Goal: Use online tool/utility: Use online tool/utility

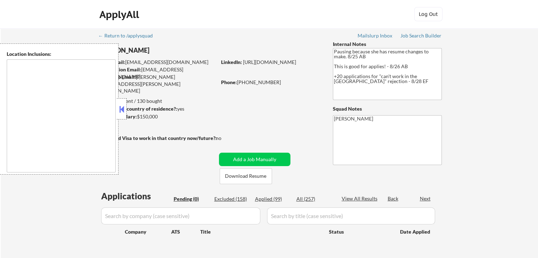
type textarea "[GEOGRAPHIC_DATA], [GEOGRAPHIC_DATA] [GEOGRAPHIC_DATA], [GEOGRAPHIC_DATA] [GEOG…"
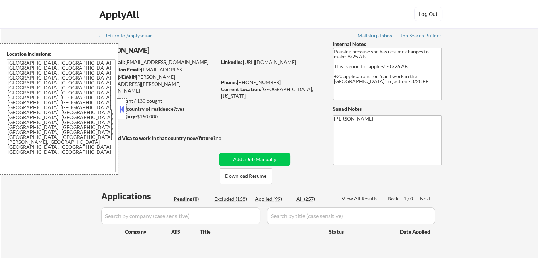
click at [122, 108] on button at bounding box center [122, 109] width 8 height 11
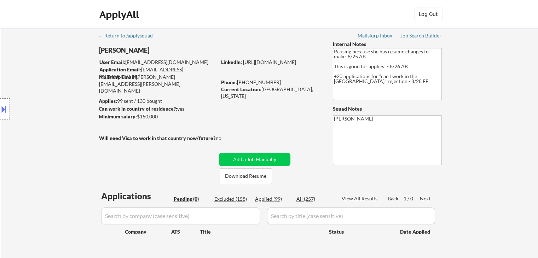
click at [14, 71] on div "Location Inclusions: [GEOGRAPHIC_DATA], [GEOGRAPHIC_DATA] [GEOGRAPHIC_DATA], [G…" at bounding box center [63, 109] width 127 height 131
click at [72, 77] on div "Location Inclusions: [GEOGRAPHIC_DATA], [GEOGRAPHIC_DATA] [GEOGRAPHIC_DATA], [G…" at bounding box center [63, 109] width 127 height 131
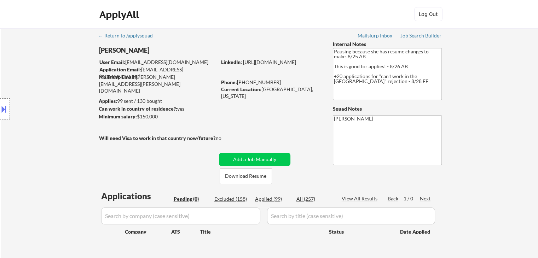
click at [72, 77] on div "Location Inclusions: [GEOGRAPHIC_DATA], [GEOGRAPHIC_DATA] [GEOGRAPHIC_DATA], [G…" at bounding box center [63, 109] width 127 height 131
click at [76, 66] on div "Location Inclusions: [GEOGRAPHIC_DATA], [GEOGRAPHIC_DATA] [GEOGRAPHIC_DATA], [G…" at bounding box center [63, 109] width 127 height 131
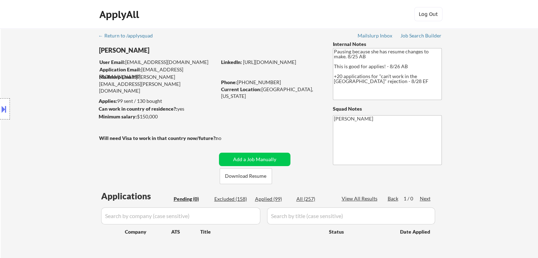
click at [76, 67] on div "Location Inclusions: [GEOGRAPHIC_DATA], [GEOGRAPHIC_DATA] [GEOGRAPHIC_DATA], [G…" at bounding box center [63, 109] width 127 height 131
click at [85, 85] on div "Location Inclusions: [GEOGRAPHIC_DATA], [GEOGRAPHIC_DATA] [GEOGRAPHIC_DATA], [G…" at bounding box center [63, 109] width 127 height 131
click at [73, 122] on div "Location Inclusions: [GEOGRAPHIC_DATA], [GEOGRAPHIC_DATA] [GEOGRAPHIC_DATA], [G…" at bounding box center [63, 109] width 127 height 131
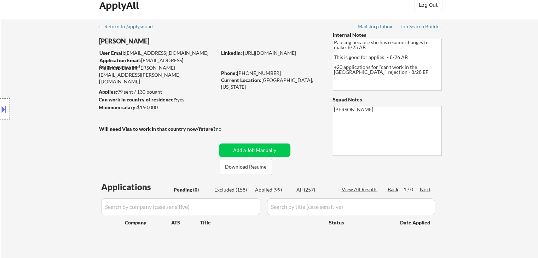
scroll to position [35, 0]
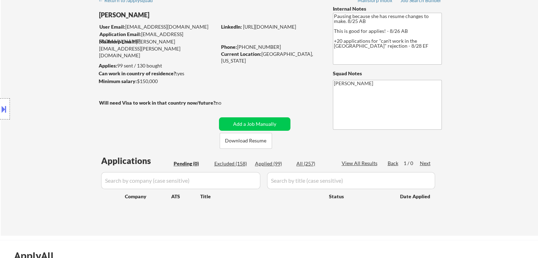
click at [52, 127] on div "Location Inclusions: [GEOGRAPHIC_DATA], [GEOGRAPHIC_DATA] [GEOGRAPHIC_DATA], [G…" at bounding box center [63, 109] width 127 height 131
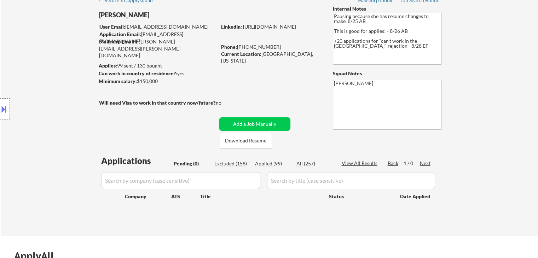
click at [52, 127] on div "Location Inclusions: [GEOGRAPHIC_DATA], [GEOGRAPHIC_DATA] [GEOGRAPHIC_DATA], [G…" at bounding box center [63, 109] width 127 height 131
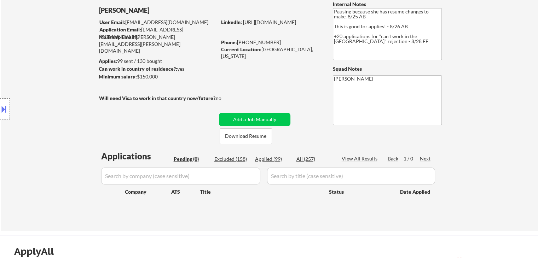
scroll to position [0, 0]
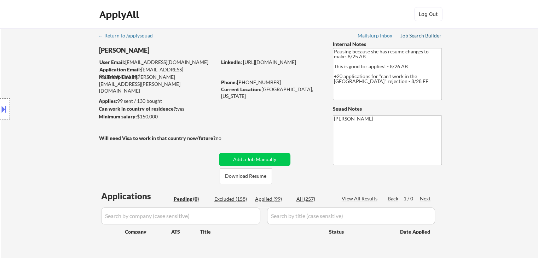
click at [425, 32] on div "← Return to /applysquad Mailslurp Inbox Job Search Builder [PERSON_NAME] User E…" at bounding box center [269, 146] width 353 height 237
click at [423, 36] on div "Job Search Builder" at bounding box center [421, 35] width 41 height 5
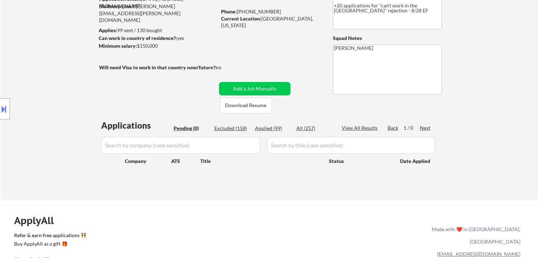
click at [42, 77] on div "Location Inclusions: [GEOGRAPHIC_DATA], [GEOGRAPHIC_DATA] [GEOGRAPHIC_DATA], [G…" at bounding box center [63, 109] width 127 height 131
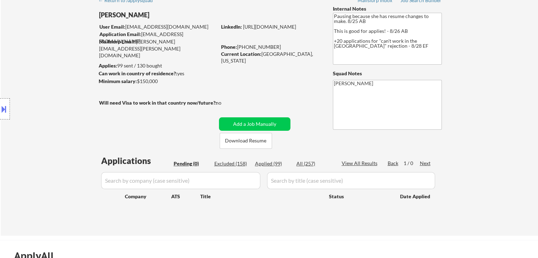
click at [57, 107] on div "Location Inclusions: [GEOGRAPHIC_DATA], [GEOGRAPHIC_DATA] [GEOGRAPHIC_DATA], [G…" at bounding box center [63, 109] width 127 height 131
click at [65, 98] on div "Location Inclusions: [GEOGRAPHIC_DATA], [GEOGRAPHIC_DATA] [GEOGRAPHIC_DATA], [G…" at bounding box center [63, 109] width 127 height 131
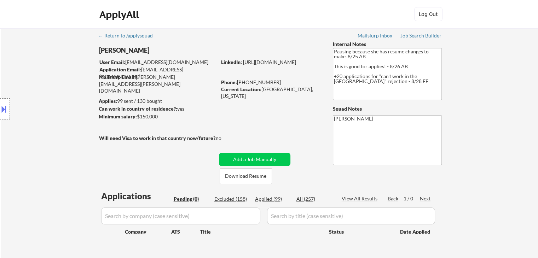
click at [65, 98] on div "Location Inclusions: [GEOGRAPHIC_DATA], [GEOGRAPHIC_DATA] [GEOGRAPHIC_DATA], [G…" at bounding box center [63, 109] width 127 height 131
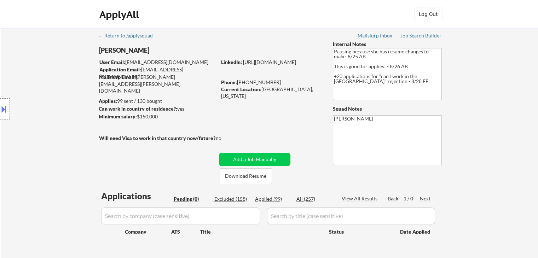
click at [65, 98] on div "Location Inclusions: [GEOGRAPHIC_DATA], [GEOGRAPHIC_DATA] [GEOGRAPHIC_DATA], [G…" at bounding box center [63, 109] width 127 height 131
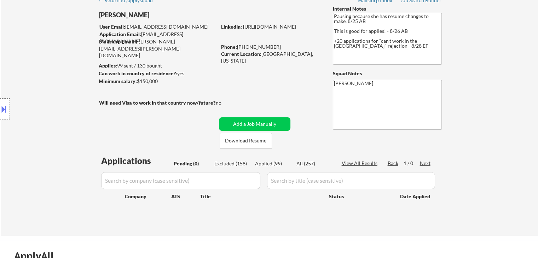
click at [65, 98] on div "Location Inclusions: [GEOGRAPHIC_DATA], [GEOGRAPHIC_DATA] [GEOGRAPHIC_DATA], [G…" at bounding box center [63, 109] width 127 height 131
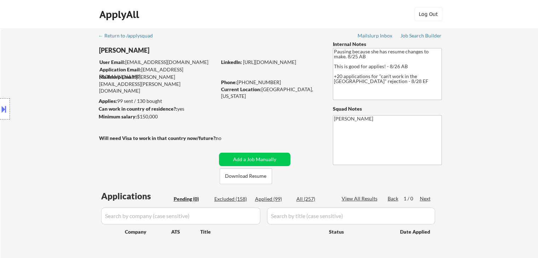
click at [65, 98] on div "Location Inclusions: [GEOGRAPHIC_DATA], [GEOGRAPHIC_DATA] [GEOGRAPHIC_DATA], [G…" at bounding box center [63, 109] width 127 height 131
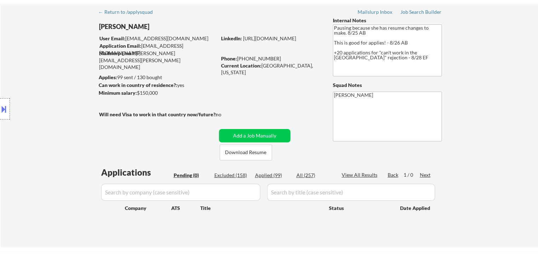
scroll to position [35, 0]
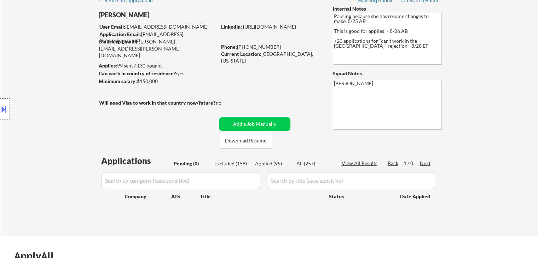
click at [63, 91] on div "Location Inclusions: [GEOGRAPHIC_DATA], [GEOGRAPHIC_DATA] [GEOGRAPHIC_DATA], [G…" at bounding box center [63, 109] width 127 height 131
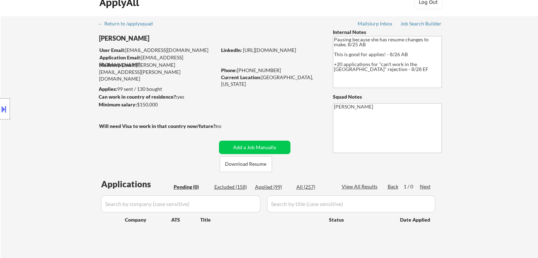
scroll to position [0, 0]
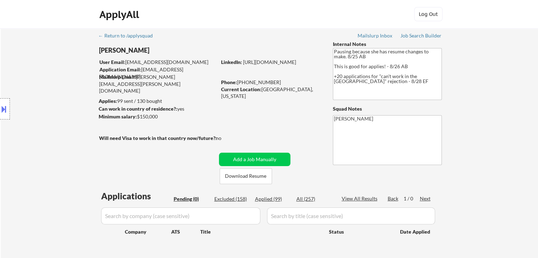
click at [63, 91] on div "Location Inclusions: [GEOGRAPHIC_DATA], [GEOGRAPHIC_DATA] [GEOGRAPHIC_DATA], [G…" at bounding box center [63, 109] width 127 height 131
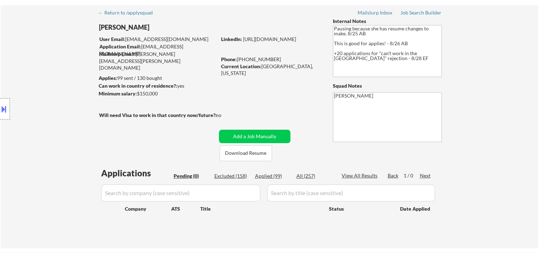
scroll to position [35, 0]
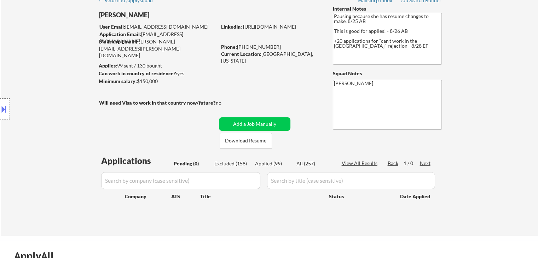
click at [63, 91] on div "Location Inclusions: [GEOGRAPHIC_DATA], [GEOGRAPHIC_DATA] [GEOGRAPHIC_DATA], [G…" at bounding box center [63, 109] width 127 height 131
click at [64, 126] on div "Location Inclusions: [GEOGRAPHIC_DATA], [GEOGRAPHIC_DATA] [GEOGRAPHIC_DATA], [G…" at bounding box center [63, 109] width 127 height 131
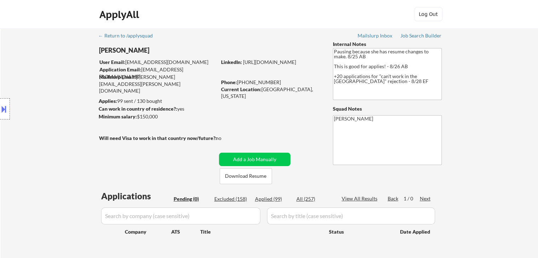
click at [71, 125] on div "Location Inclusions: [GEOGRAPHIC_DATA], [GEOGRAPHIC_DATA] [GEOGRAPHIC_DATA], [G…" at bounding box center [63, 109] width 127 height 131
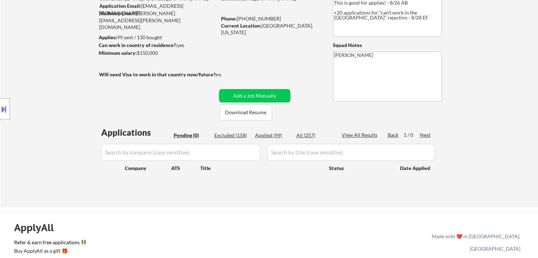
scroll to position [71, 0]
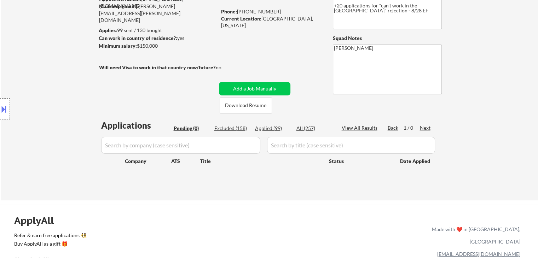
click at [81, 120] on div "Location Inclusions: [GEOGRAPHIC_DATA], [GEOGRAPHIC_DATA] [GEOGRAPHIC_DATA], [G…" at bounding box center [63, 109] width 127 height 131
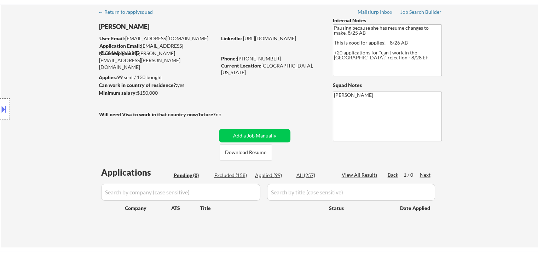
scroll to position [0, 0]
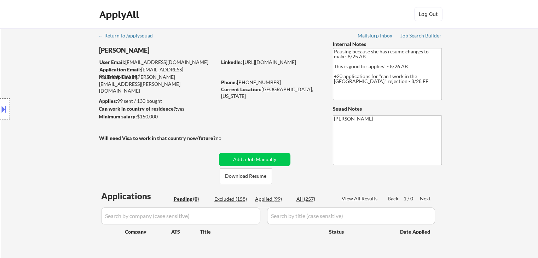
click at [81, 120] on div "Location Inclusions: [GEOGRAPHIC_DATA], [GEOGRAPHIC_DATA] [GEOGRAPHIC_DATA], [G…" at bounding box center [63, 109] width 127 height 131
click at [74, 102] on div "Location Inclusions: [GEOGRAPHIC_DATA], [GEOGRAPHIC_DATA] [GEOGRAPHIC_DATA], [G…" at bounding box center [63, 109] width 127 height 131
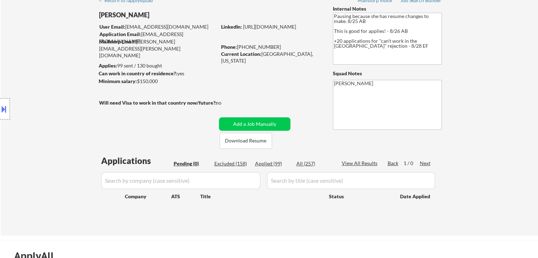
click at [74, 102] on div "Location Inclusions: [GEOGRAPHIC_DATA], [GEOGRAPHIC_DATA] [GEOGRAPHIC_DATA], [G…" at bounding box center [63, 109] width 127 height 131
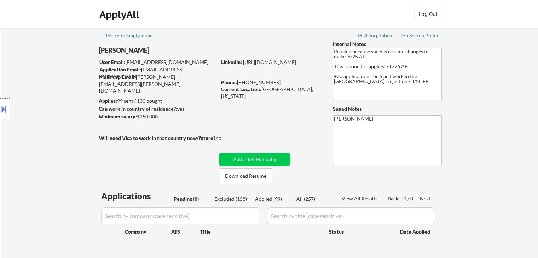
click at [74, 102] on div "Location Inclusions: [GEOGRAPHIC_DATA], [GEOGRAPHIC_DATA] [GEOGRAPHIC_DATA], [G…" at bounding box center [63, 109] width 127 height 131
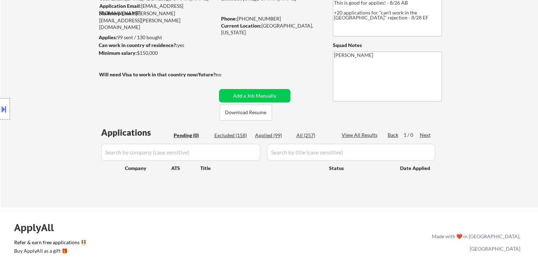
scroll to position [106, 0]
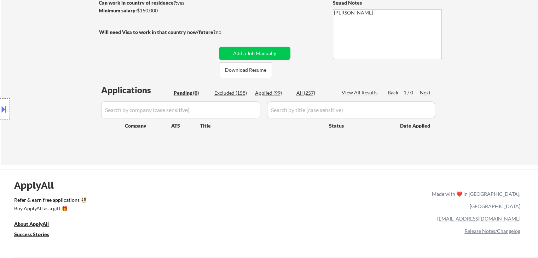
click at [64, 99] on div "Location Inclusions: [GEOGRAPHIC_DATA], [GEOGRAPHIC_DATA] [GEOGRAPHIC_DATA], [G…" at bounding box center [63, 109] width 127 height 131
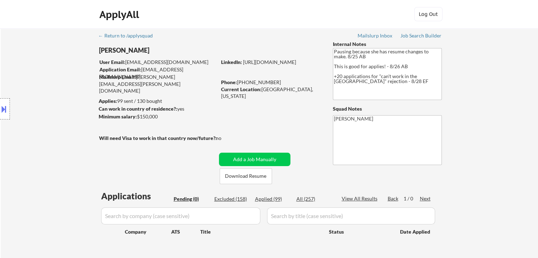
click at [64, 98] on div "Location Inclusions: [GEOGRAPHIC_DATA], [GEOGRAPHIC_DATA] [GEOGRAPHIC_DATA], [G…" at bounding box center [63, 109] width 127 height 131
drag, startPoint x: 297, startPoint y: 85, endPoint x: 259, endPoint y: 91, distance: 38.2
click at [259, 91] on div "LinkedIn: [URL][DOMAIN_NAME] Phone: [PHONE_NUMBER] Current Location: [GEOGRAPHI…" at bounding box center [271, 76] width 101 height 35
click at [276, 102] on div "← Return to /applysquad Mailslurp Inbox Job Search Builder [PERSON_NAME] User E…" at bounding box center [269, 146] width 353 height 237
drag, startPoint x: 393, startPoint y: 85, endPoint x: 518, endPoint y: 77, distance: 124.8
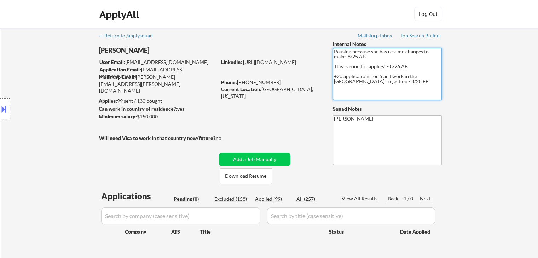
click at [311, 54] on div "← Return to /applysquad Mailslurp Inbox Job Search Builder [PERSON_NAME] User E…" at bounding box center [269, 146] width 353 height 237
click at [486, 75] on div "← Return to /applysquad Mailslurp Inbox Job Search Builder [PERSON_NAME] User E…" at bounding box center [269, 149] width 537 height 243
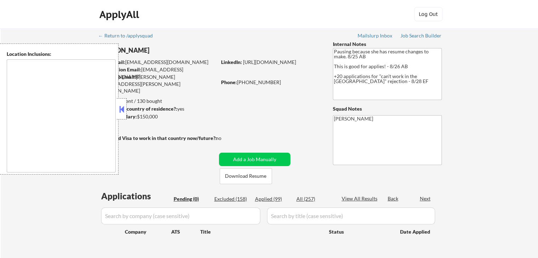
click at [121, 113] on button at bounding box center [122, 109] width 8 height 11
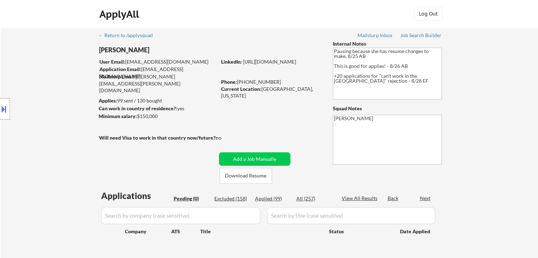
scroll to position [106, 0]
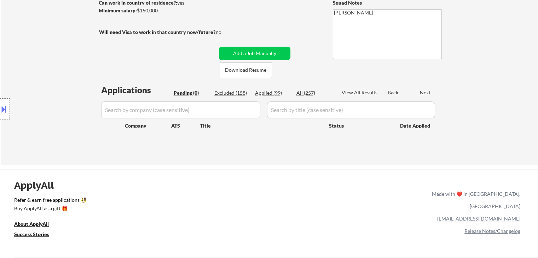
click at [67, 97] on div "Location Inclusions: [GEOGRAPHIC_DATA], [GEOGRAPHIC_DATA] [GEOGRAPHIC_DATA], [G…" at bounding box center [63, 109] width 127 height 131
